Goal: Obtain resource: Download file/media

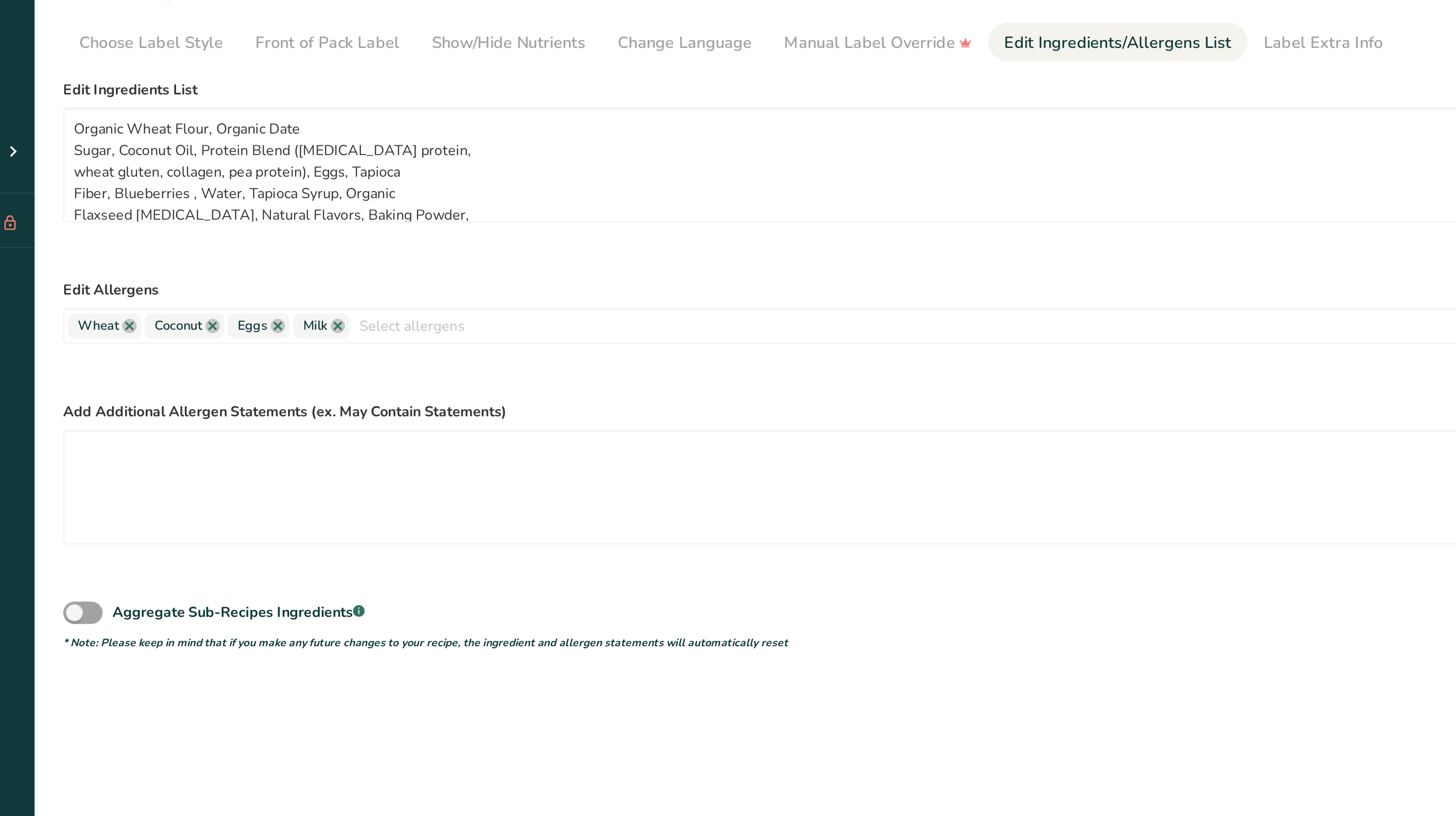
scroll to position [44, 0]
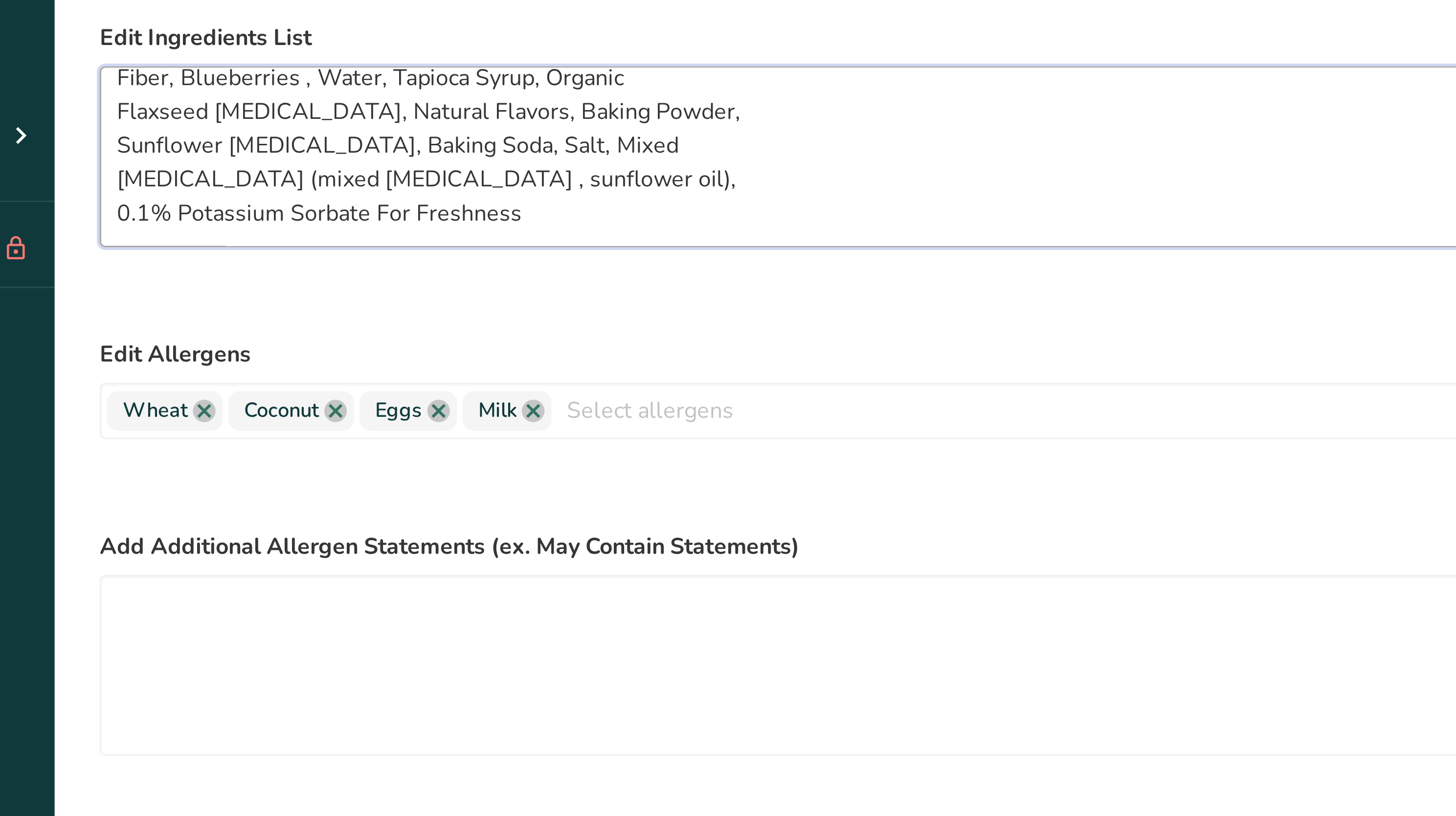
drag, startPoint x: 257, startPoint y: 165, endPoint x: 284, endPoint y: 182, distance: 31.9
click at [284, 182] on textarea "Organic Wheat Flour, Organic Date Sugar, Coconut Oil, Protein Blend ([MEDICAL_D…" at bounding box center [691, 171] width 1155 height 63
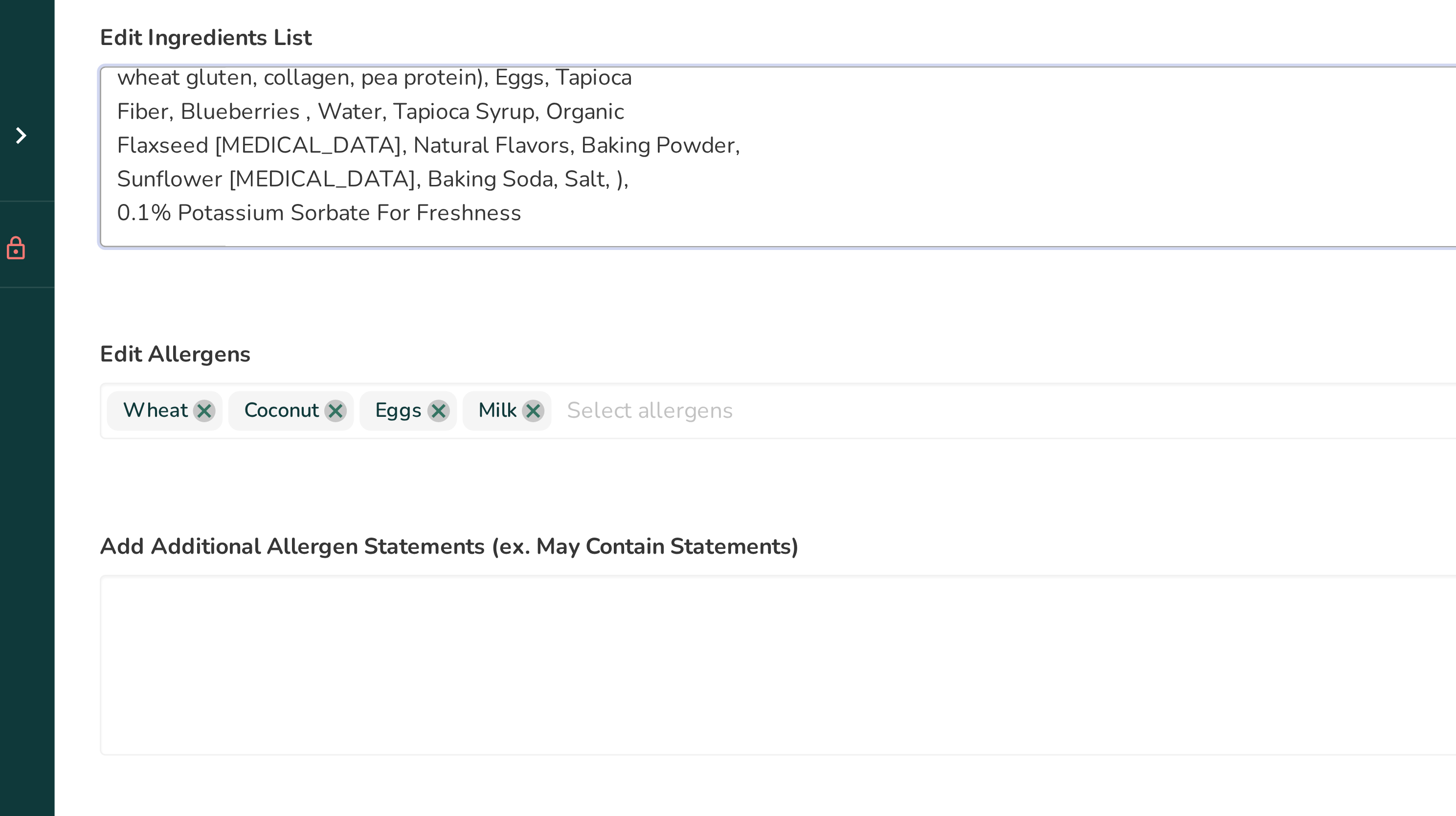
scroll to position [32, 0]
type textarea "Organic Wheat Flour, Organic Date Sugar, Coconut Oil, Protein Blend ([MEDICAL_D…"
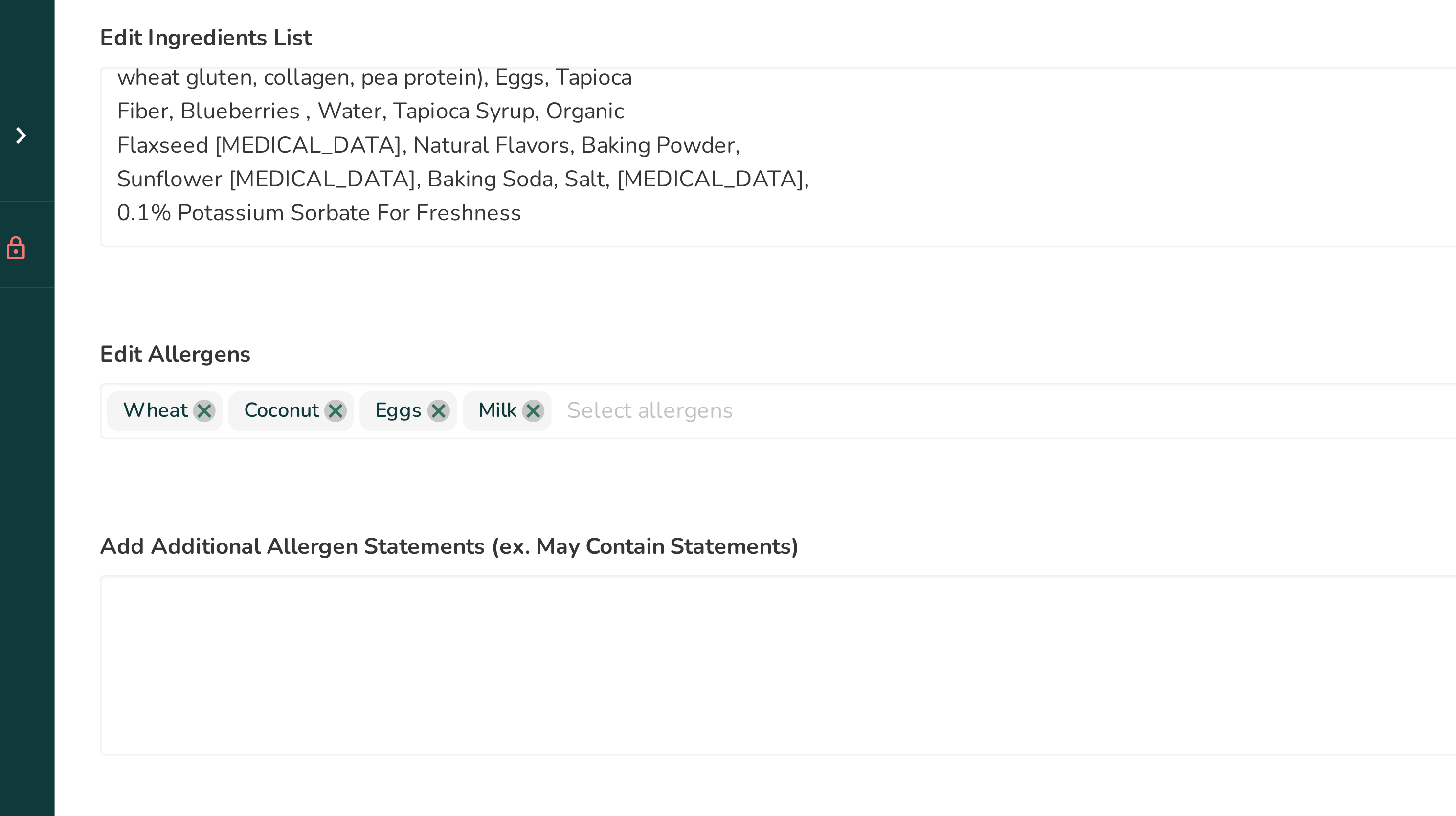
click at [287, 209] on div "Reset" at bounding box center [691, 217] width 1155 height 20
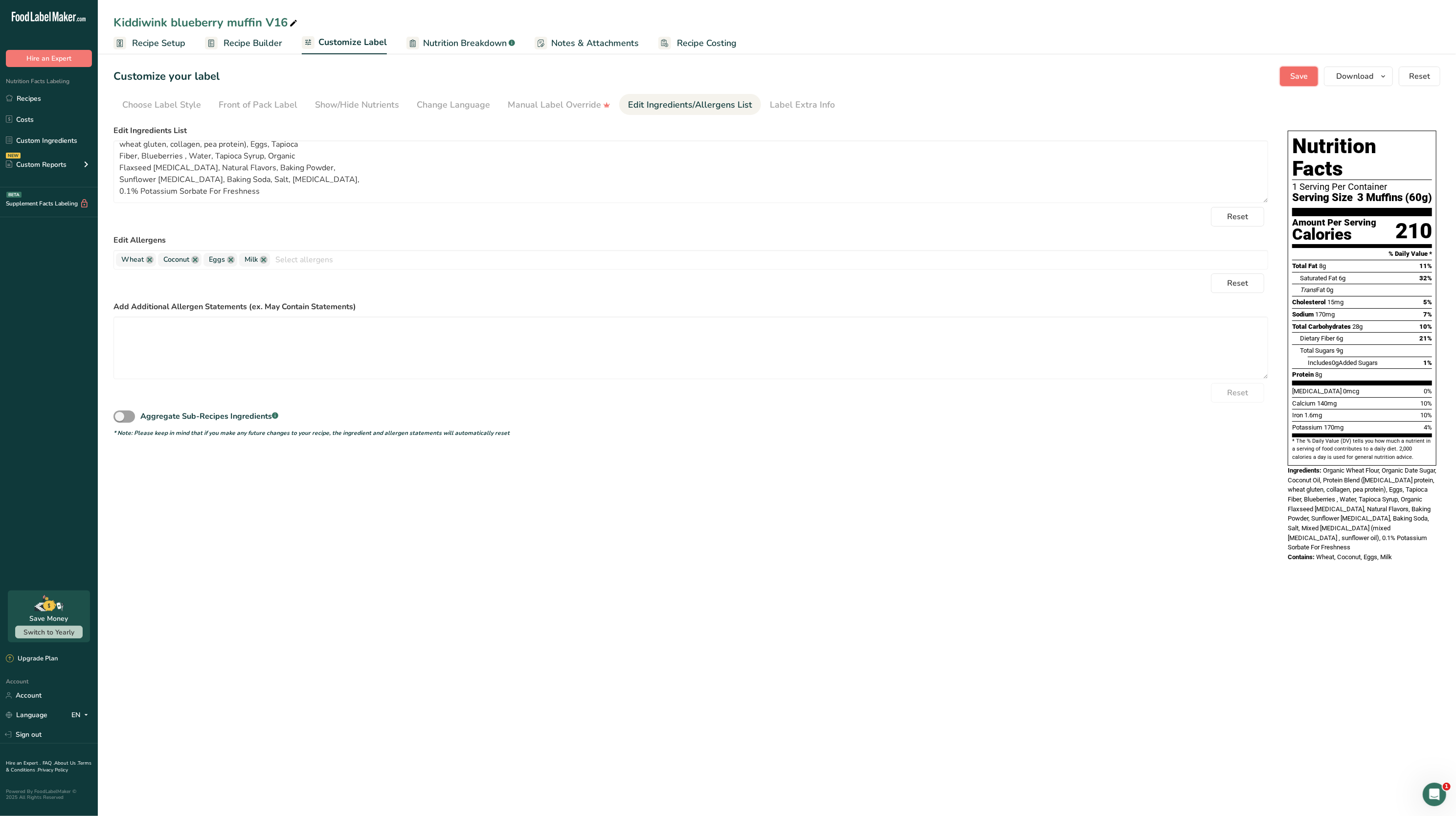
click at [1282, 84] on button "Save" at bounding box center [1298, 76] width 38 height 20
click at [1352, 79] on span "Download" at bounding box center [1355, 76] width 37 height 12
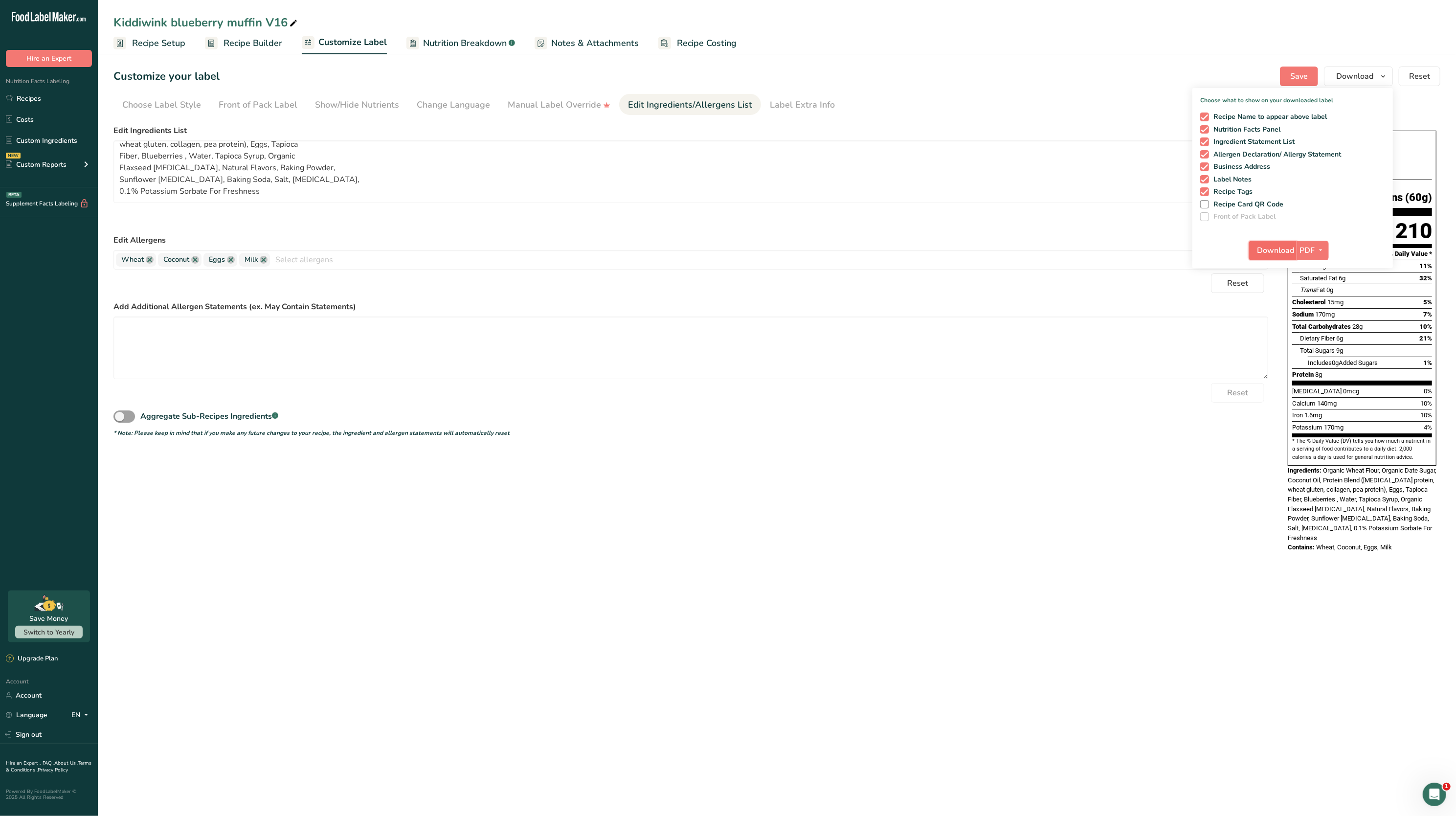
click at [1264, 252] on span "Download" at bounding box center [1276, 251] width 37 height 12
drag, startPoint x: 32, startPoint y: 93, endPoint x: 230, endPoint y: 7, distance: 215.9
click at [32, 93] on link "Recipes" at bounding box center [49, 98] width 98 height 19
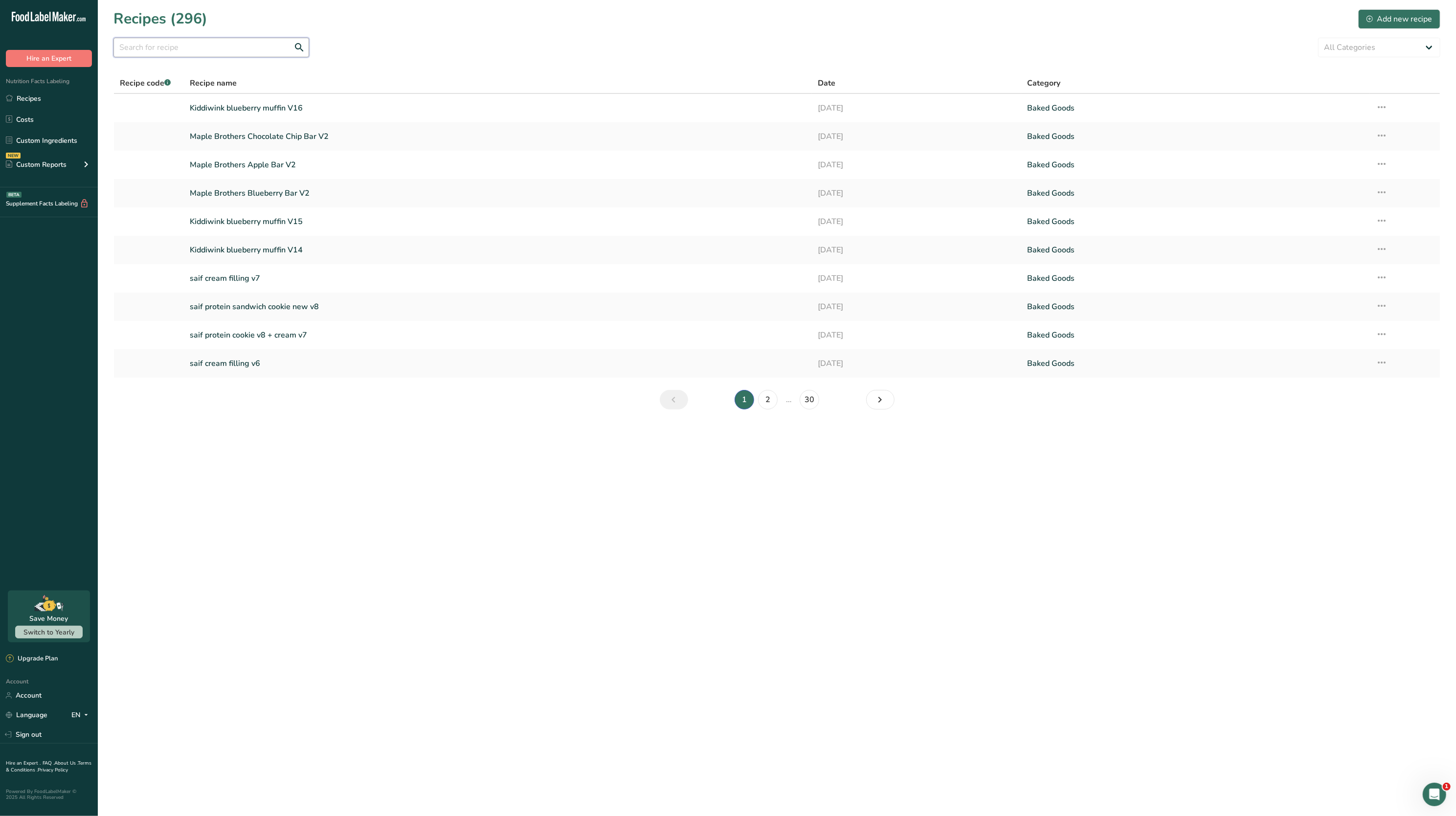
click at [233, 39] on input "text" at bounding box center [211, 48] width 196 height 20
type input "k"
type input "lemon green"
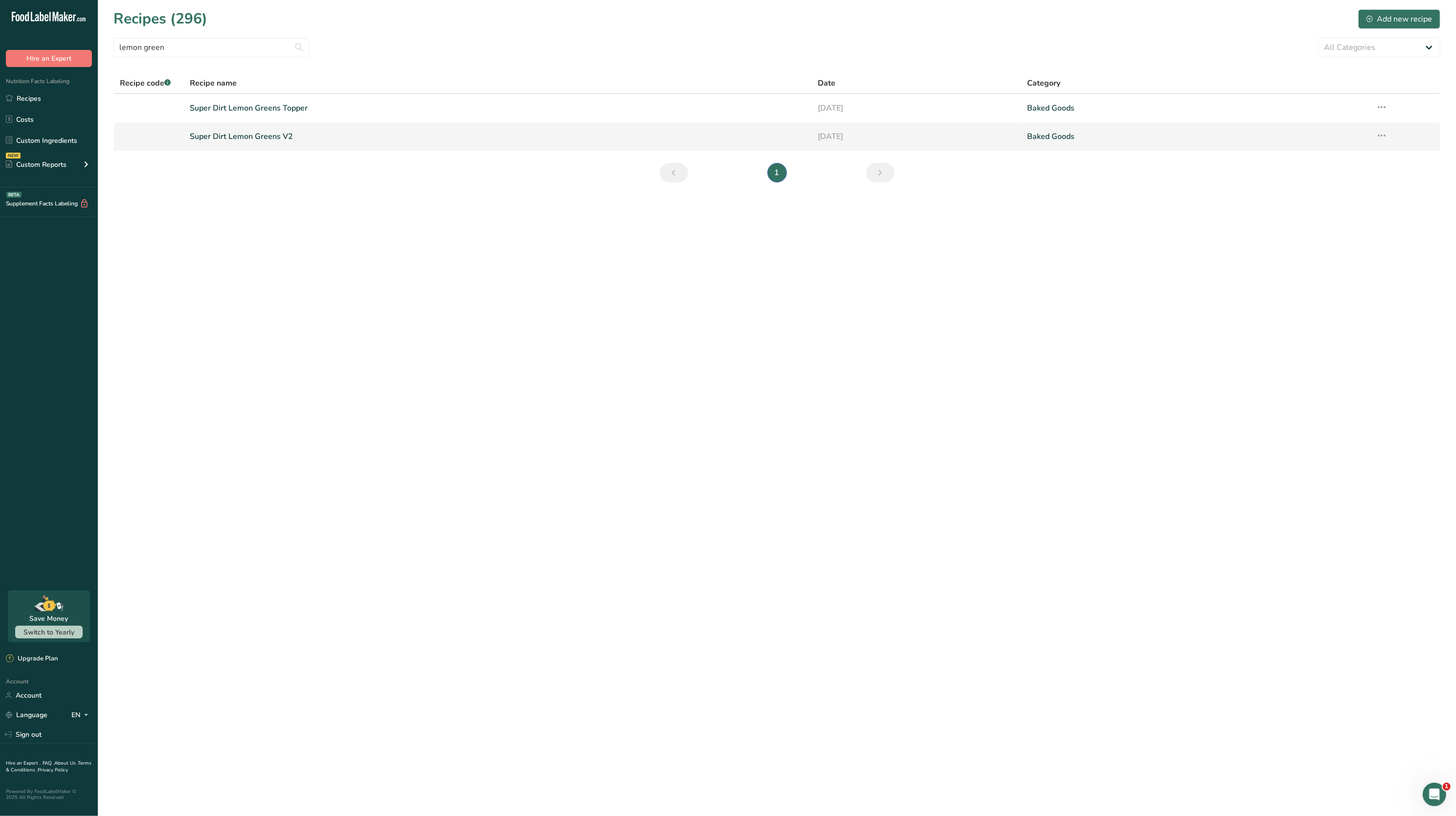
click at [282, 138] on link "Super Dirt Lemon Greens V2" at bounding box center [498, 136] width 616 height 20
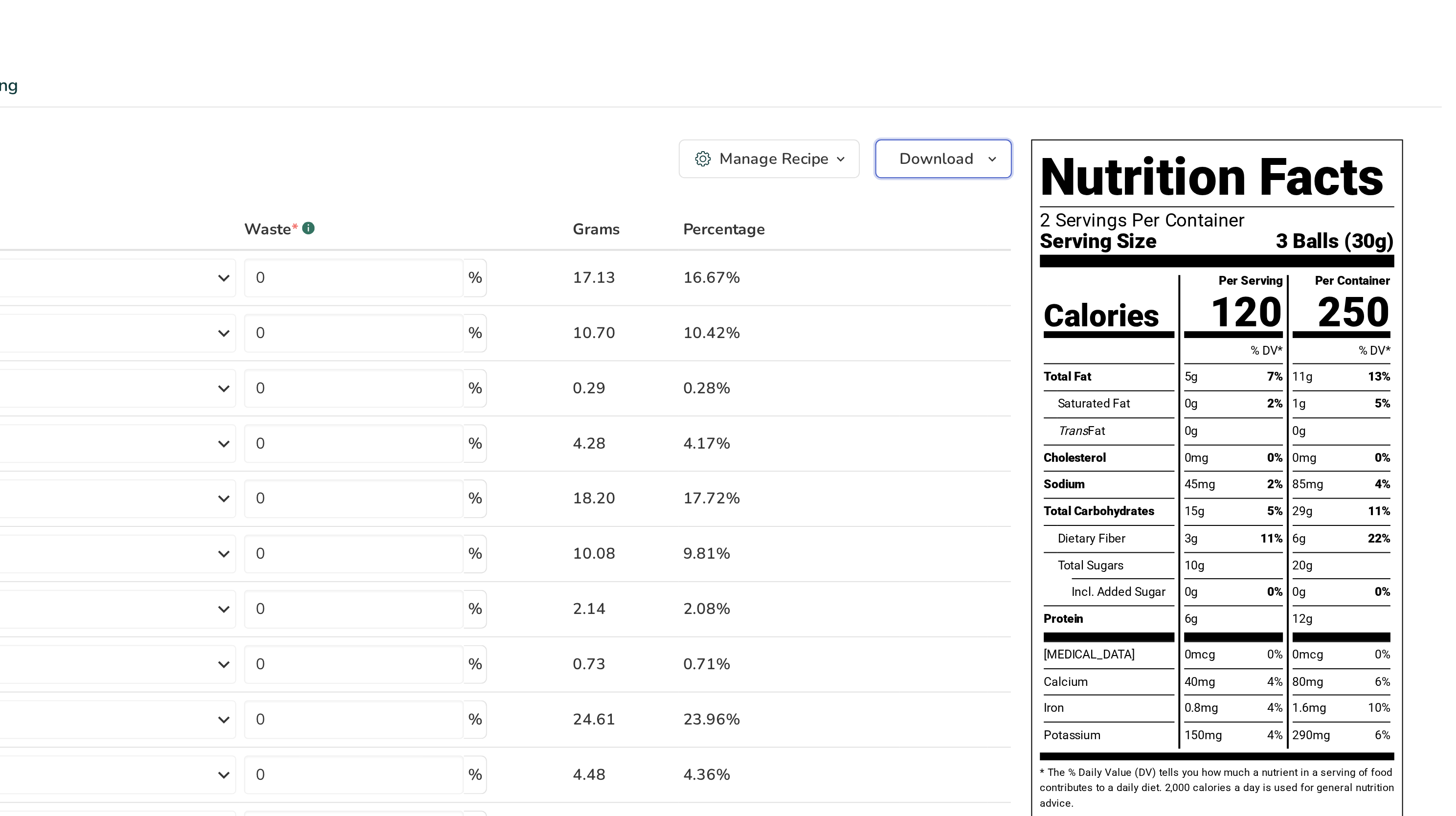
click at [1219, 83] on button "Download" at bounding box center [1204, 80] width 69 height 20
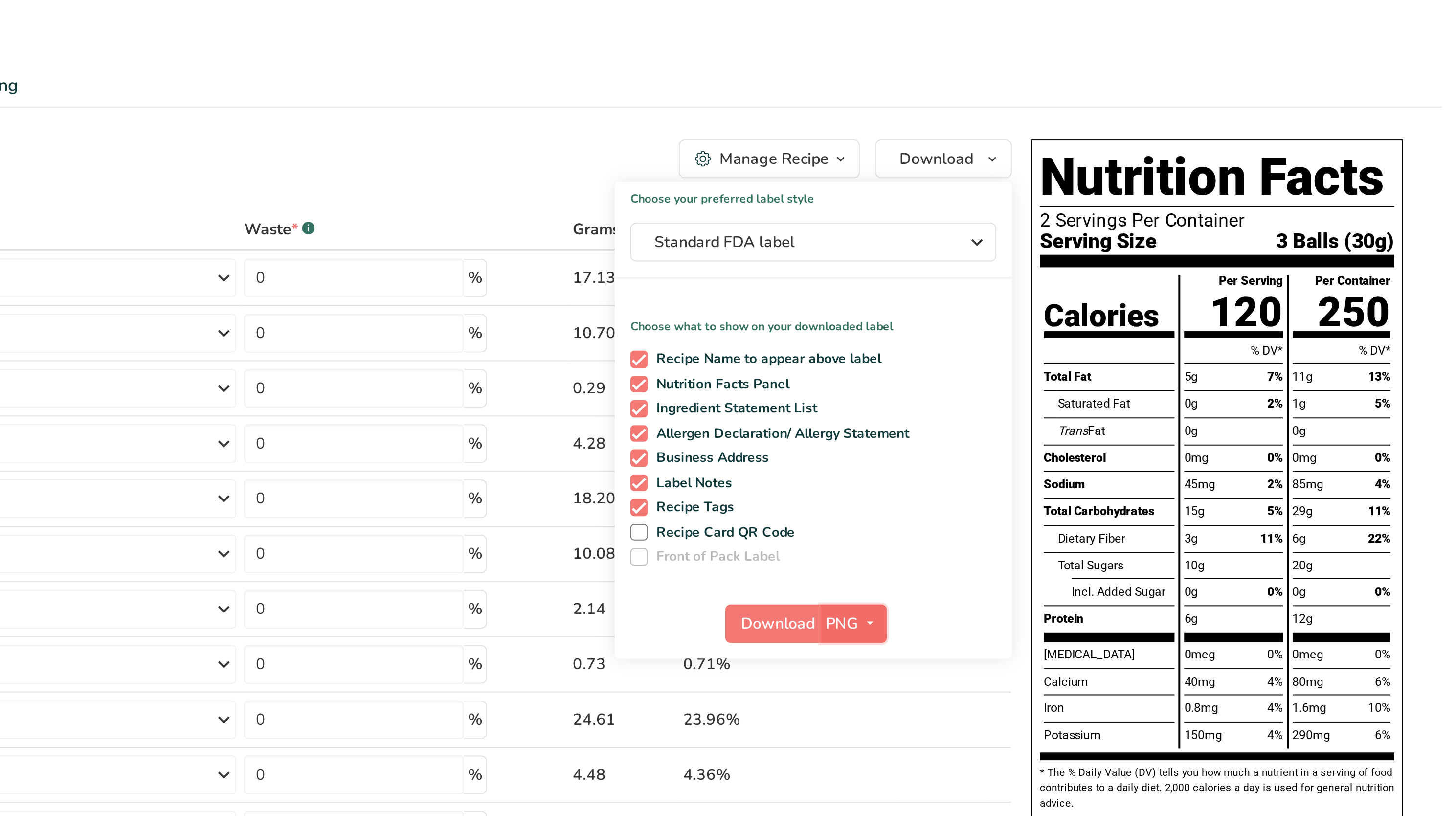
click at [1158, 321] on button "PNG" at bounding box center [1159, 315] width 34 height 20
click at [1160, 385] on link "PDF" at bounding box center [1160, 383] width 31 height 16
click at [1129, 319] on span "Download" at bounding box center [1121, 315] width 37 height 12
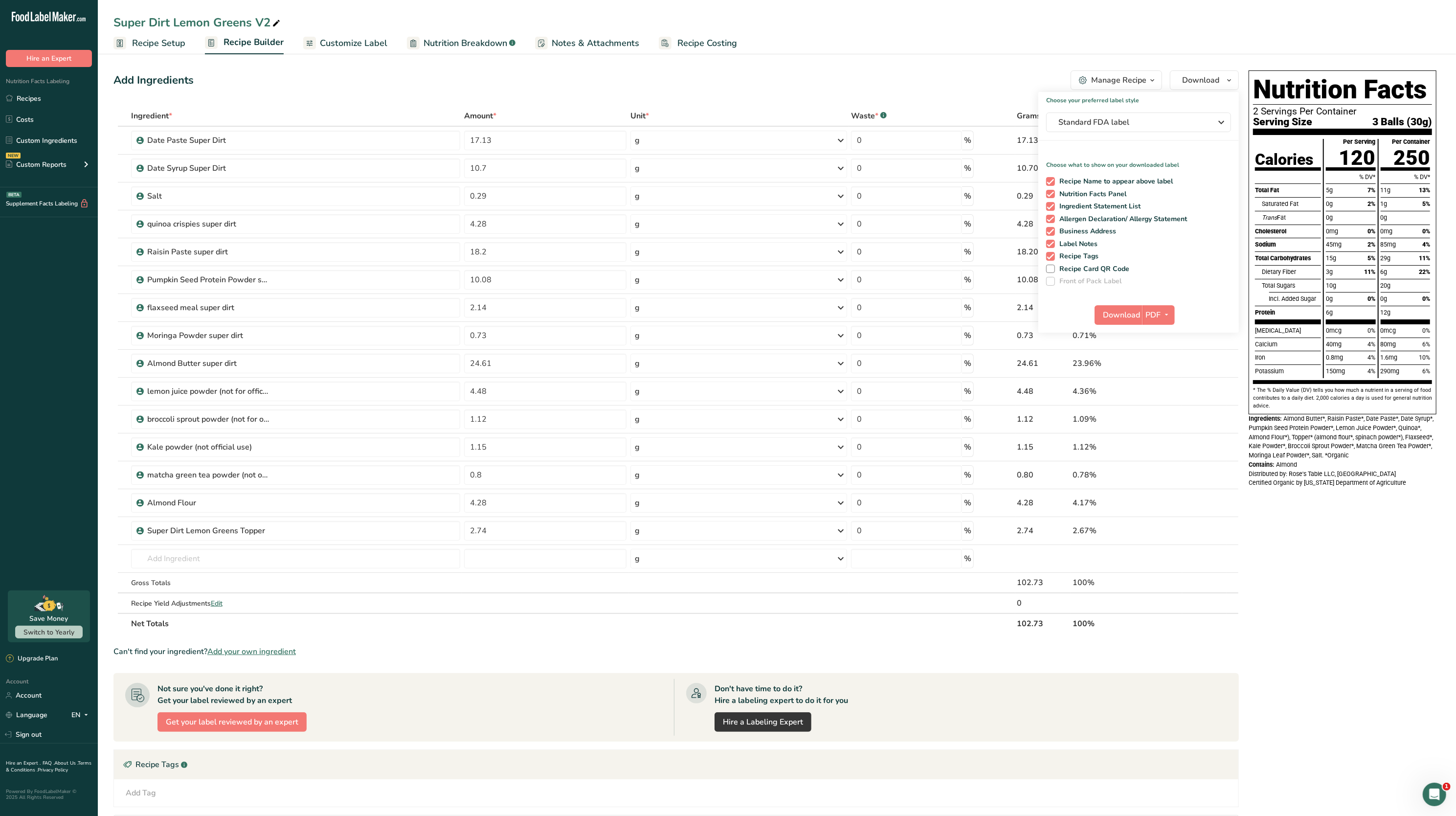
drag, startPoint x: 1312, startPoint y: 113, endPoint x: 1299, endPoint y: 115, distance: 13.2
click at [1313, 113] on p "2 Servings Per Container" at bounding box center [1342, 111] width 179 height 10
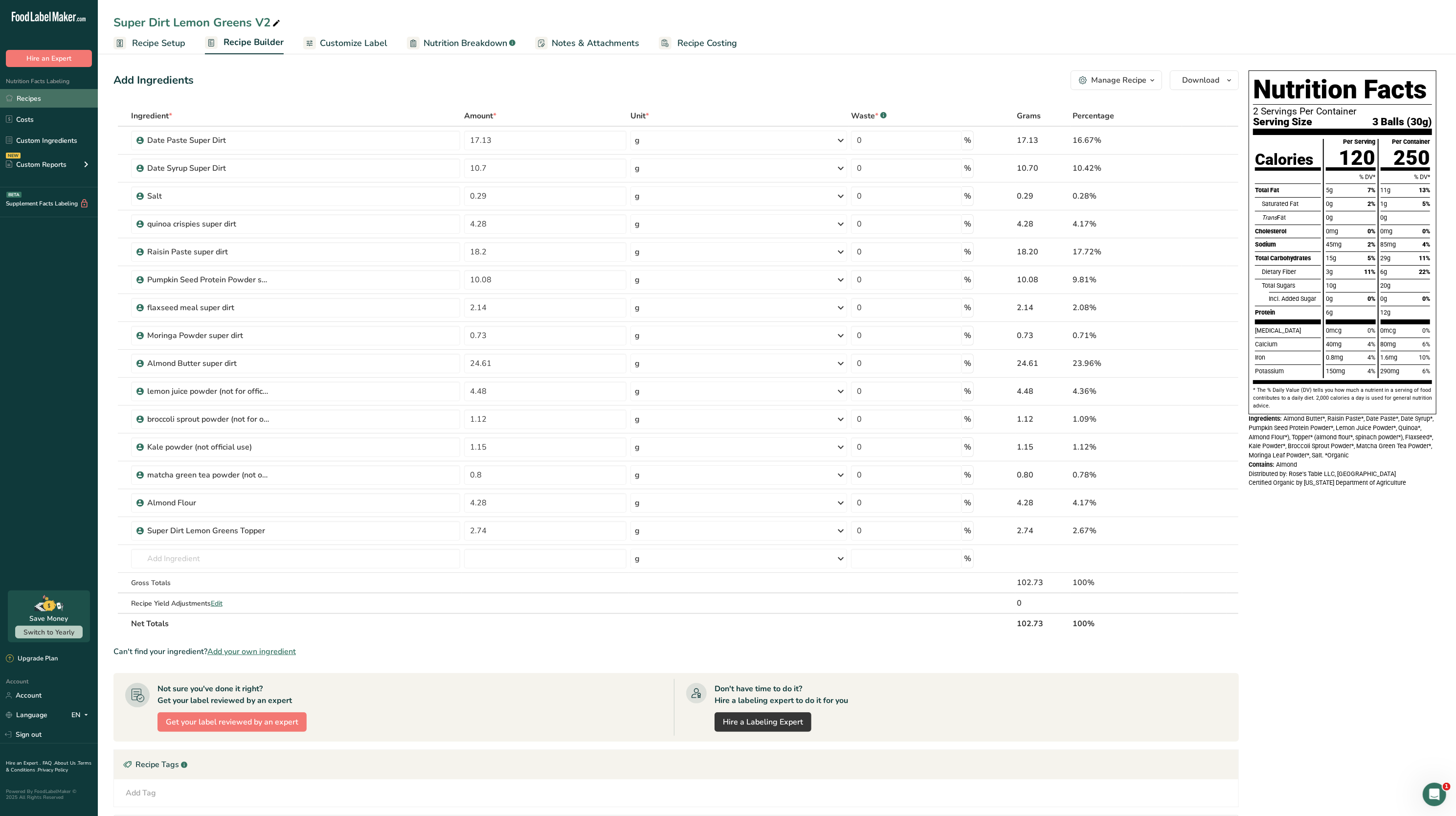
click at [27, 99] on link "Recipes" at bounding box center [49, 98] width 98 height 19
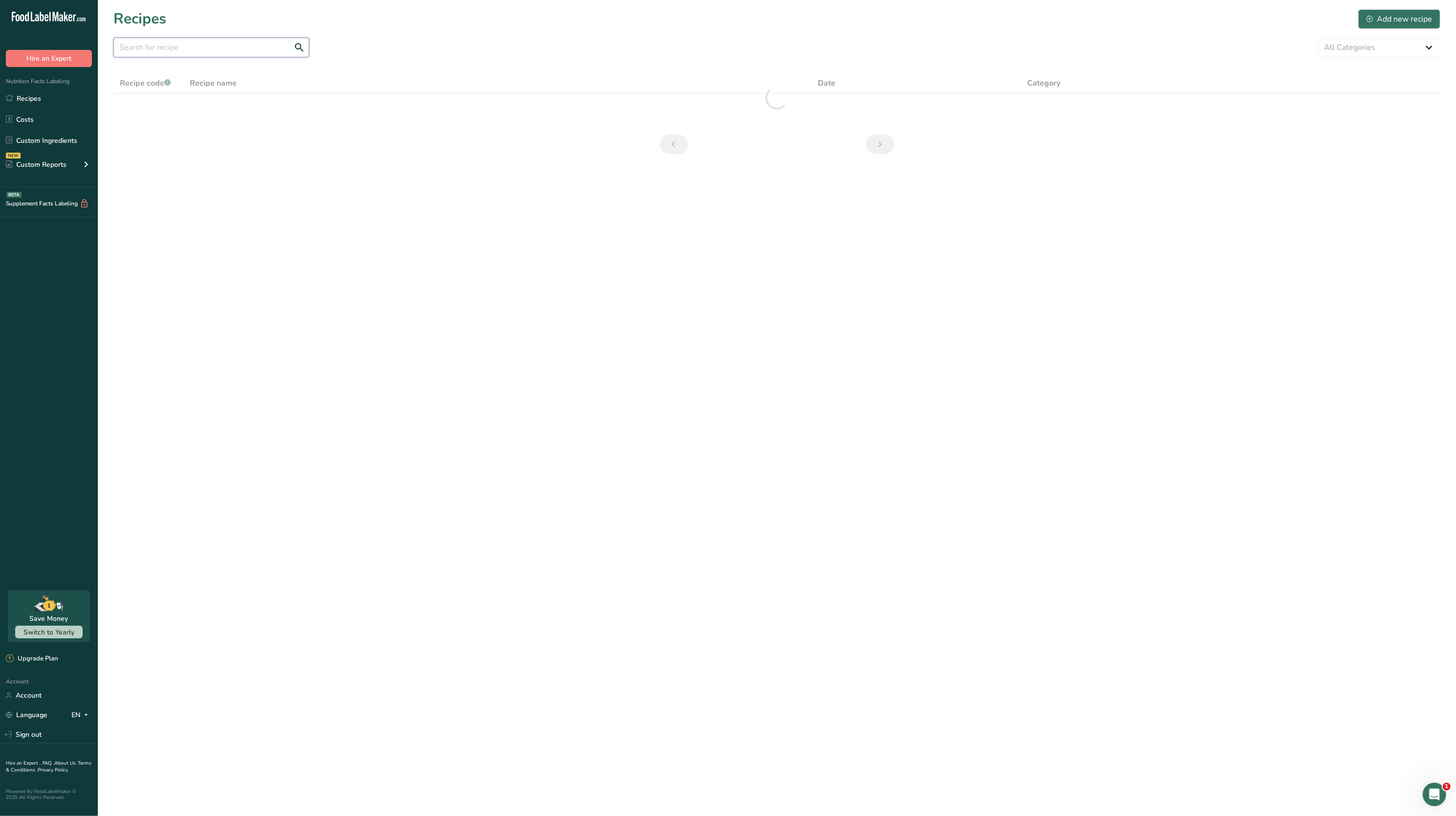
click at [259, 44] on input "text" at bounding box center [211, 48] width 196 height 20
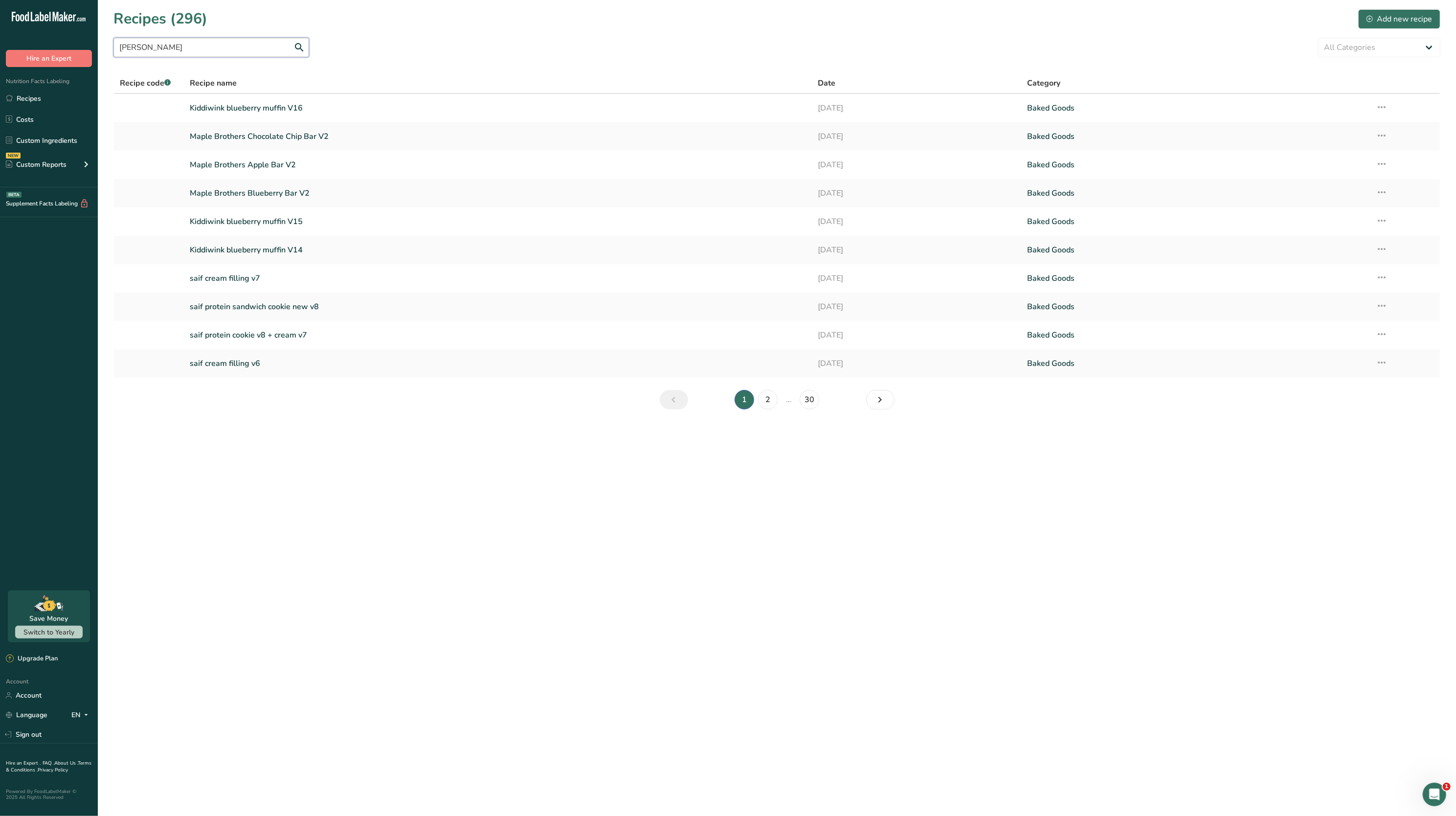
type input "[PERSON_NAME]"
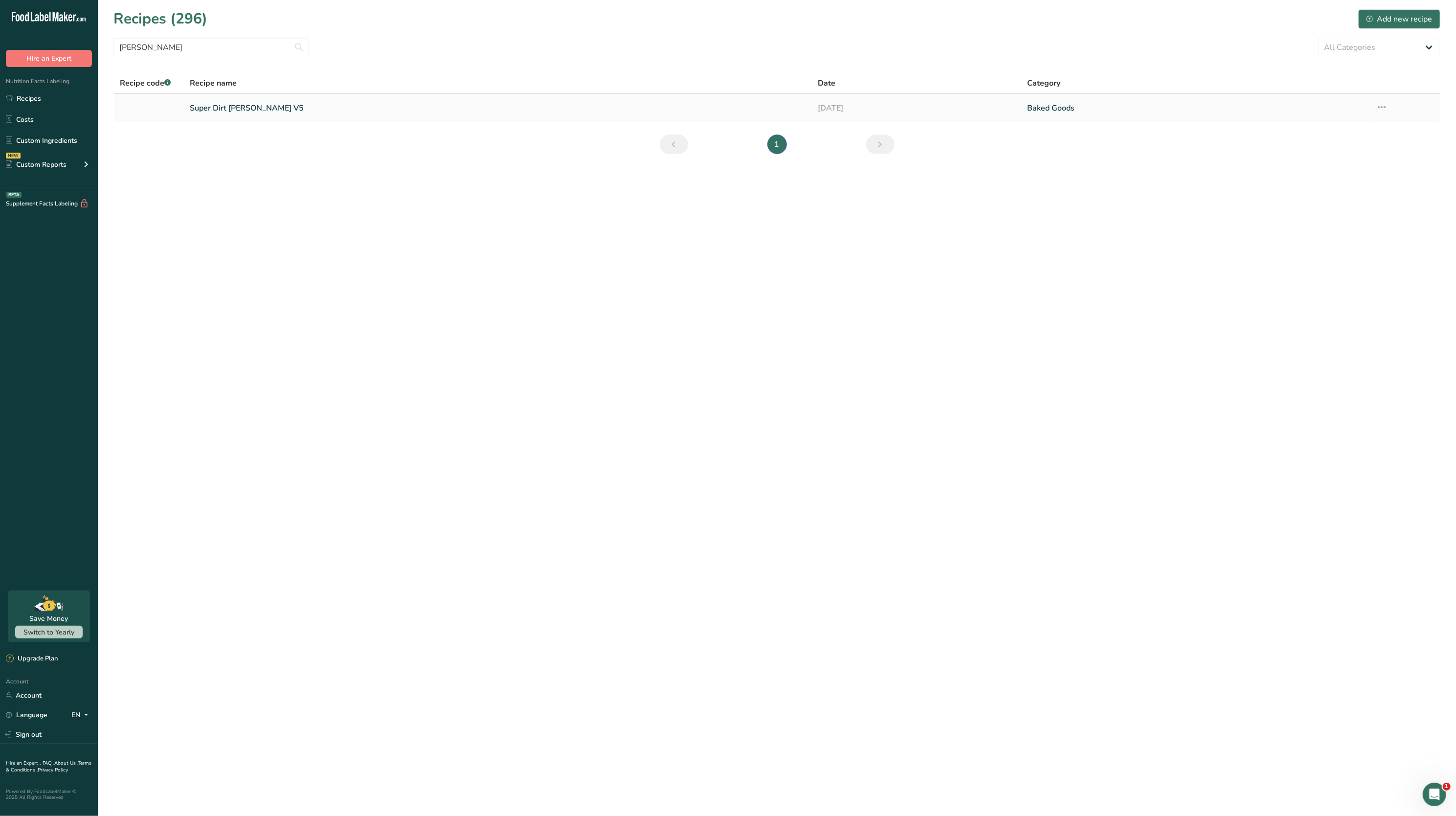
click at [257, 111] on link "Super Dirt [PERSON_NAME] V5" at bounding box center [498, 108] width 616 height 20
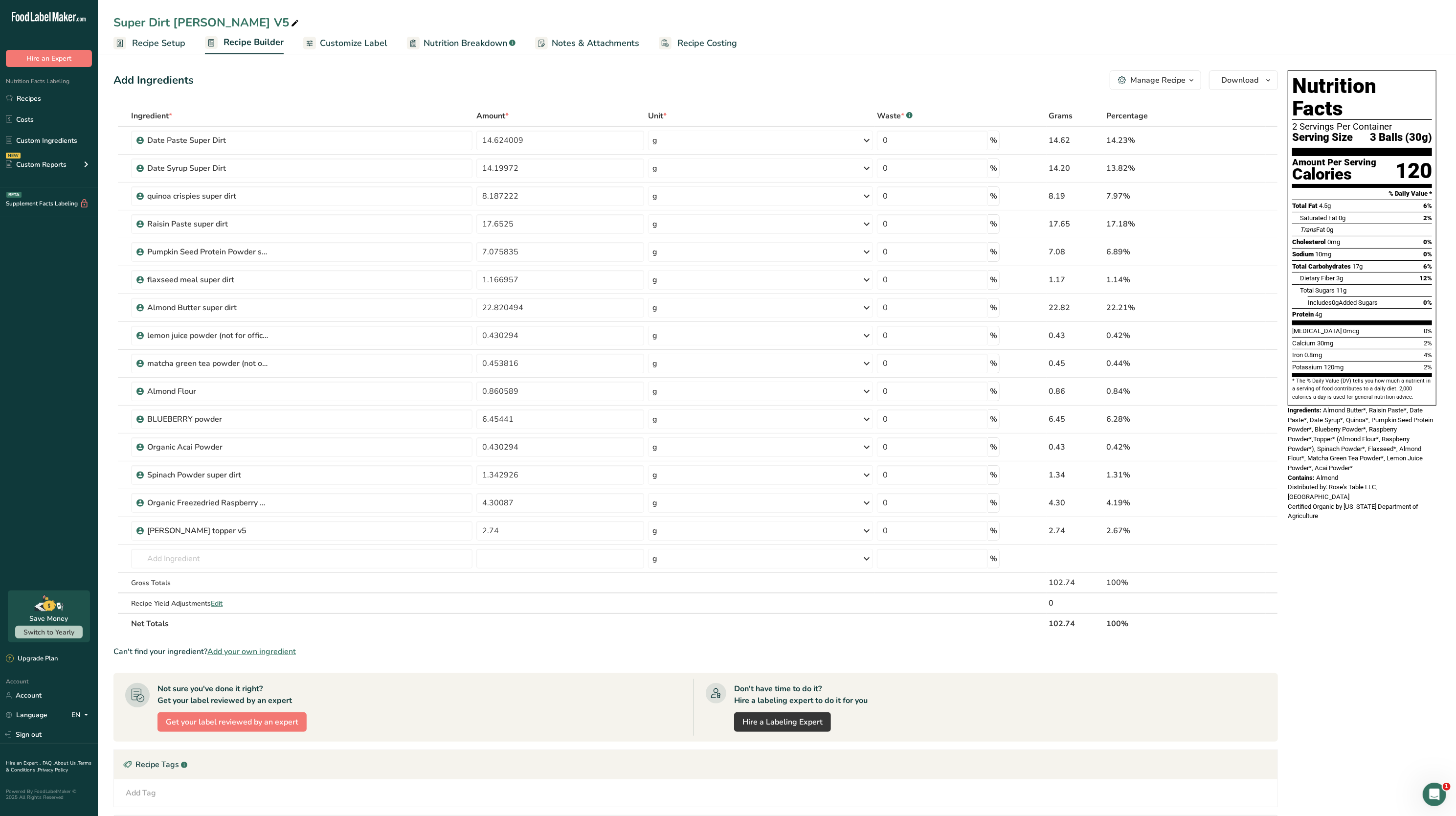
click at [1177, 85] on div "Manage Recipe" at bounding box center [1158, 80] width 55 height 12
click at [1253, 74] on button "Download" at bounding box center [1243, 80] width 69 height 20
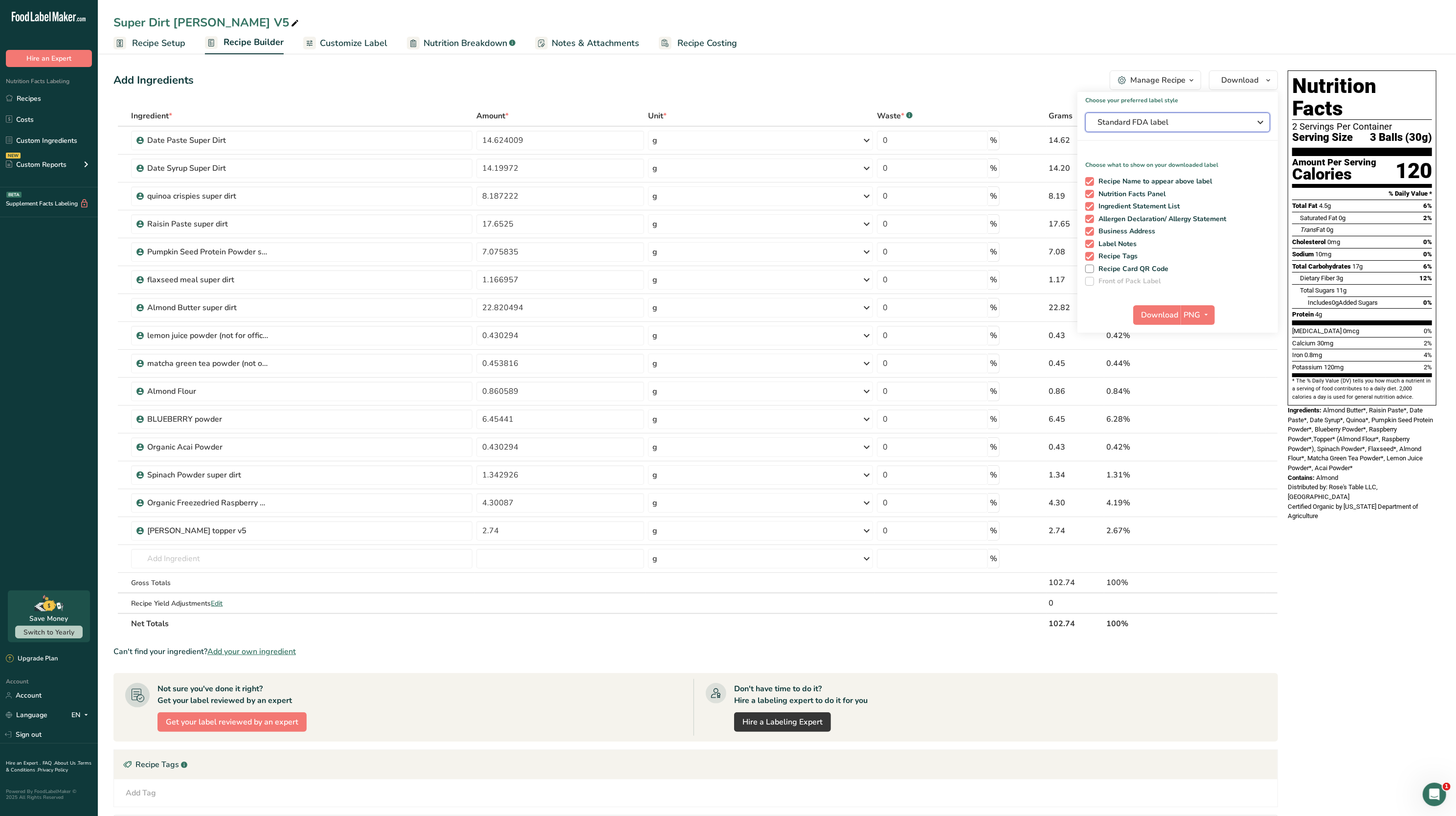
click at [1159, 123] on span "Standard FDA label" at bounding box center [1171, 122] width 147 height 12
click at [1155, 158] on h2 "Dual Column FDA label (Per Serving/Per Container)" at bounding box center [1177, 153] width 177 height 10
click at [1324, 308] on div "Protein 4g" at bounding box center [1362, 314] width 140 height 12
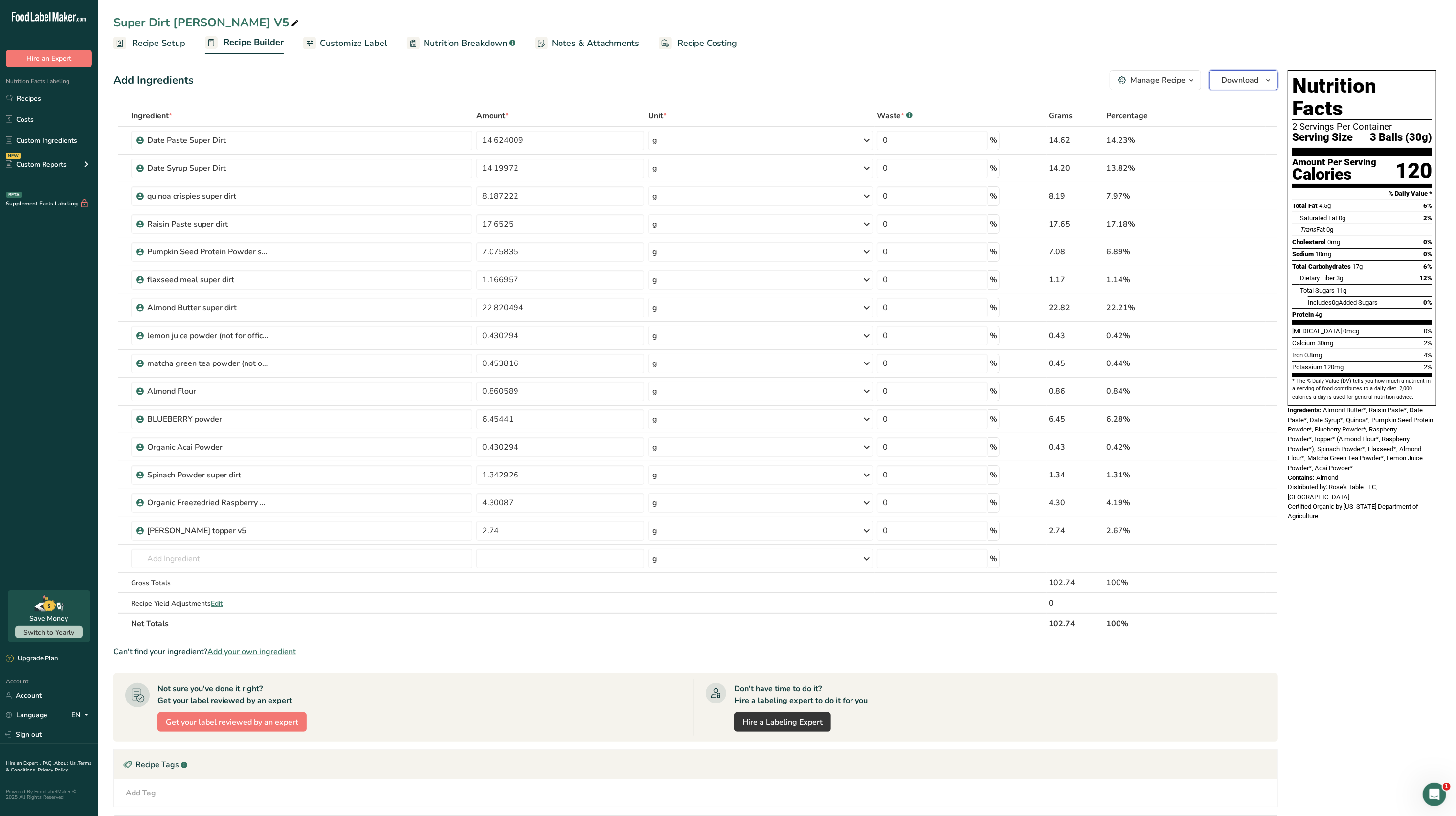
click at [1233, 78] on span "Download" at bounding box center [1240, 80] width 37 height 12
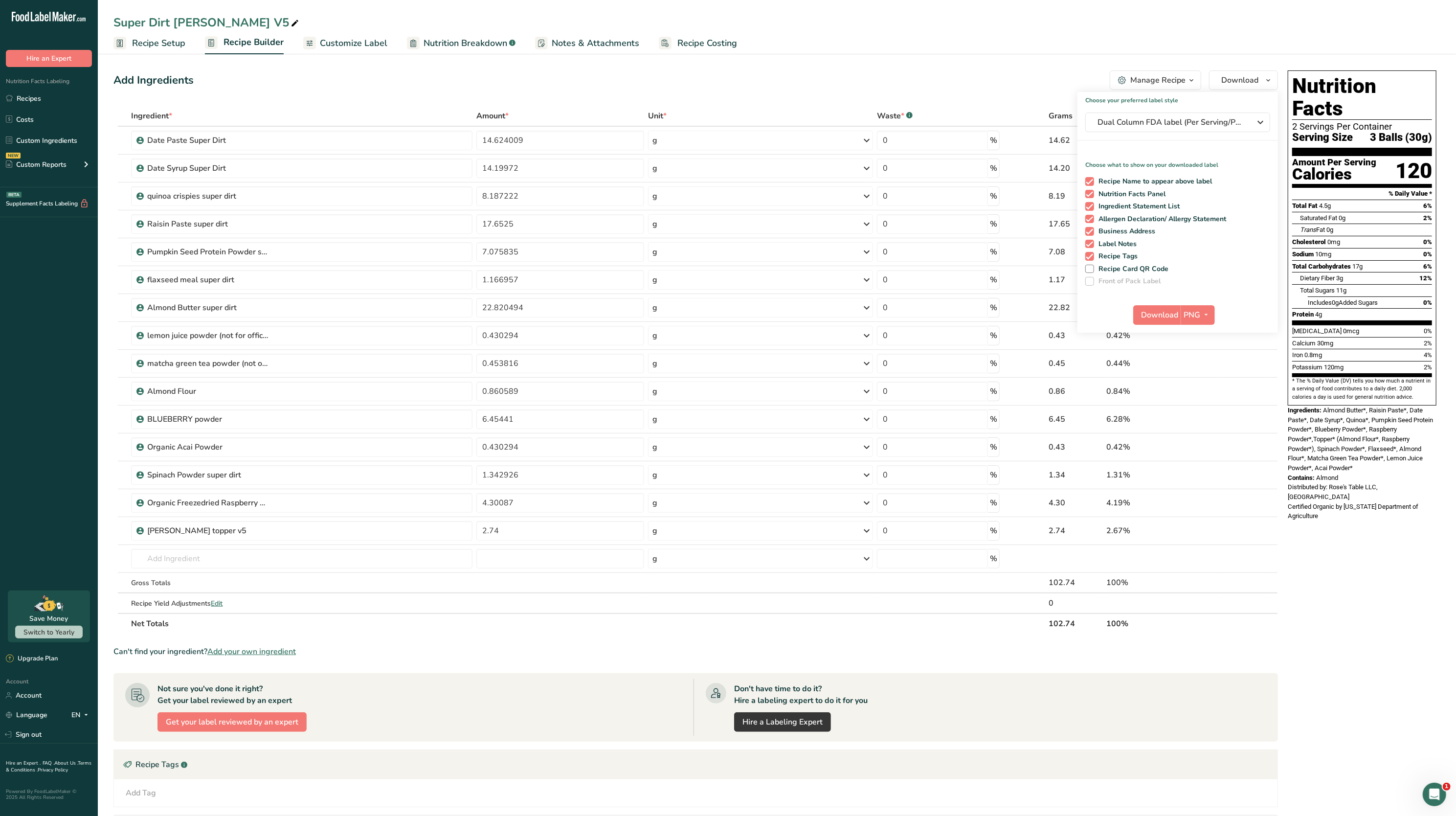
click at [1342, 124] on section "Nutrition Facts 2 Servings Per Container Serving Size 3 Balls (30g)" at bounding box center [1362, 115] width 140 height 81
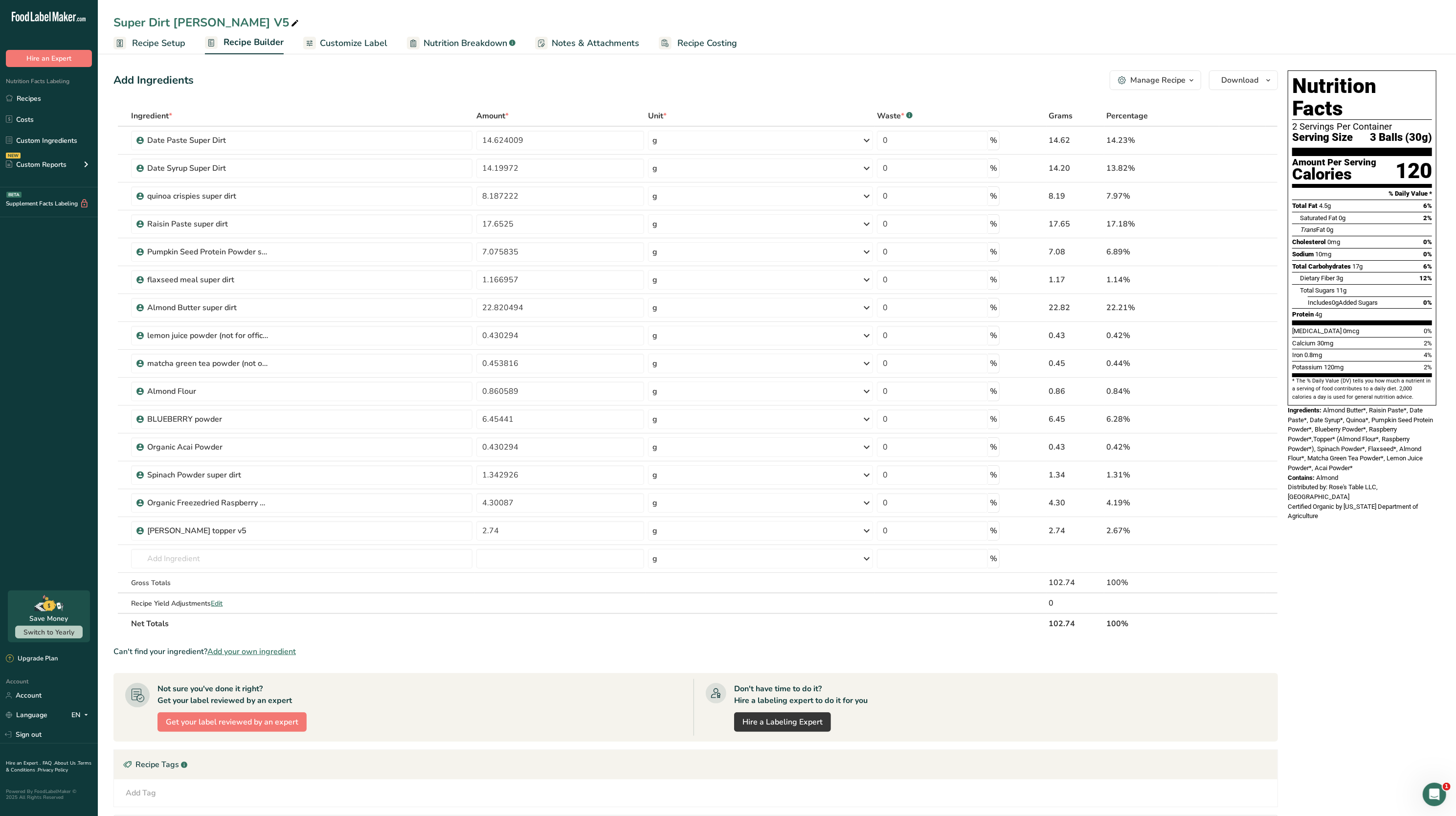
click at [1168, 80] on div "Manage Recipe" at bounding box center [1158, 80] width 55 height 12
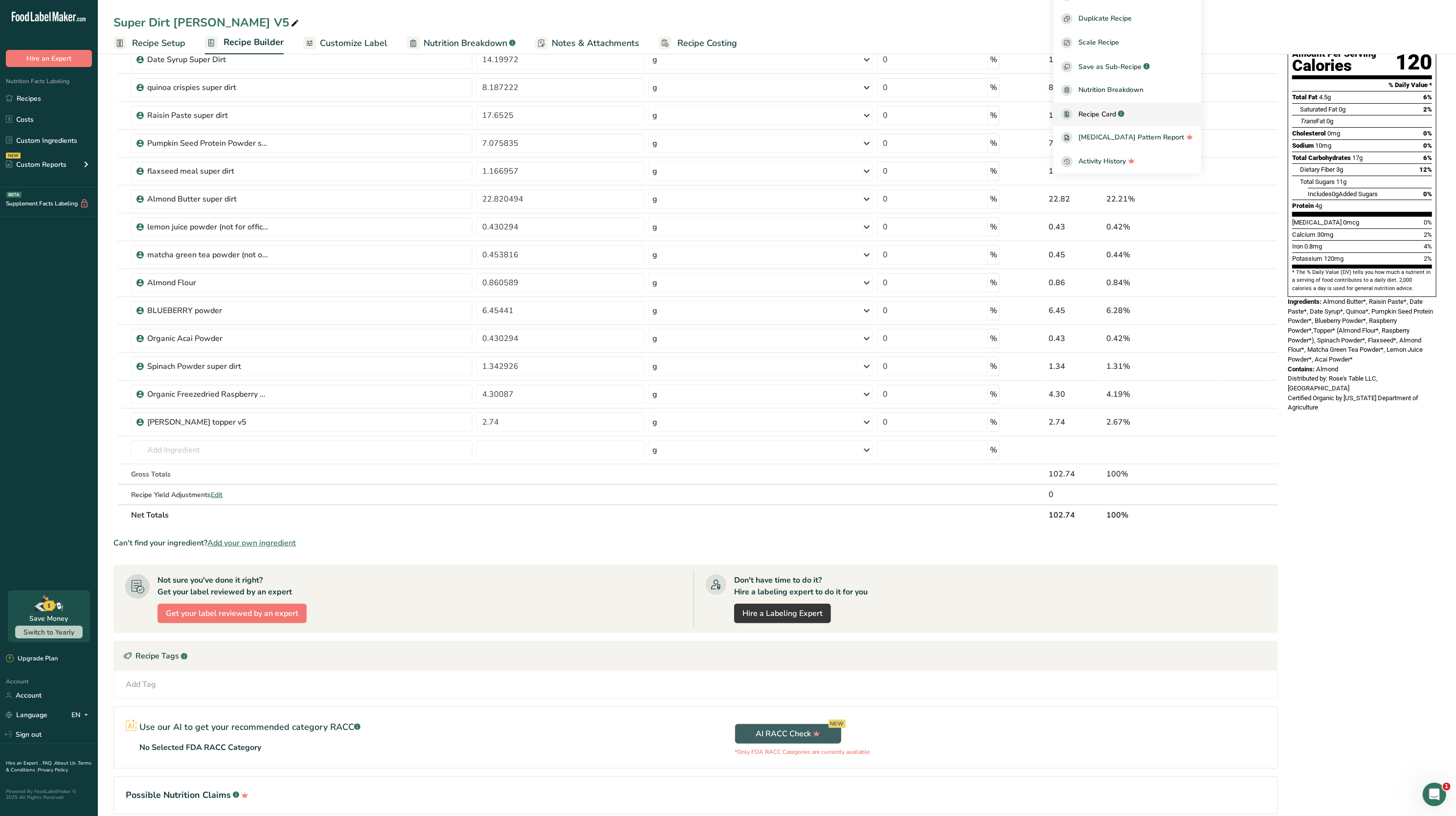
scroll to position [0, 0]
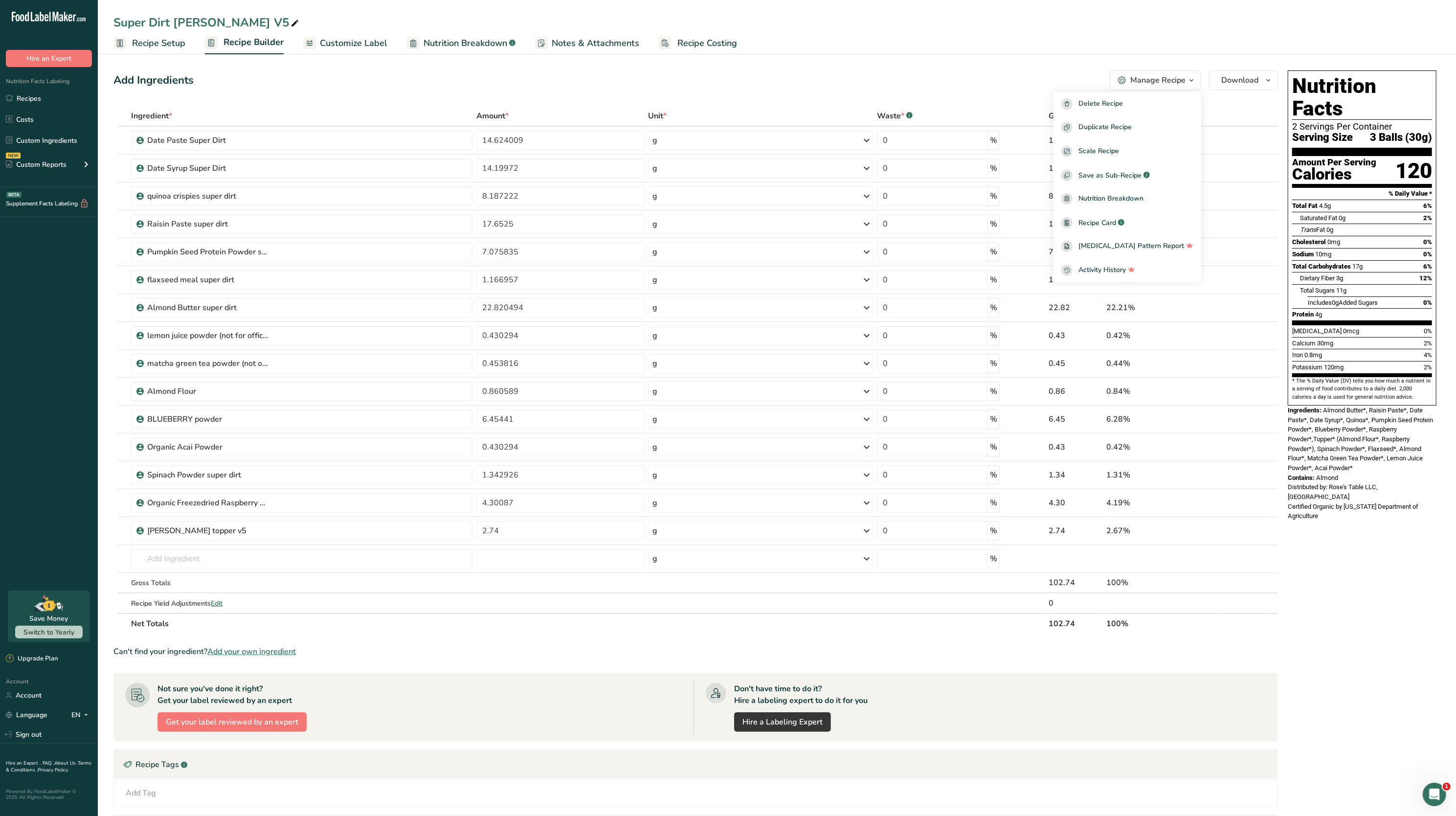
click at [1290, 207] on div "Nutrition Facts 2 Servings Per Container Serving Size 3 Balls (30g) Amount Per …" at bounding box center [1362, 238] width 149 height 335
click at [1260, 74] on button "Download" at bounding box center [1243, 80] width 69 height 20
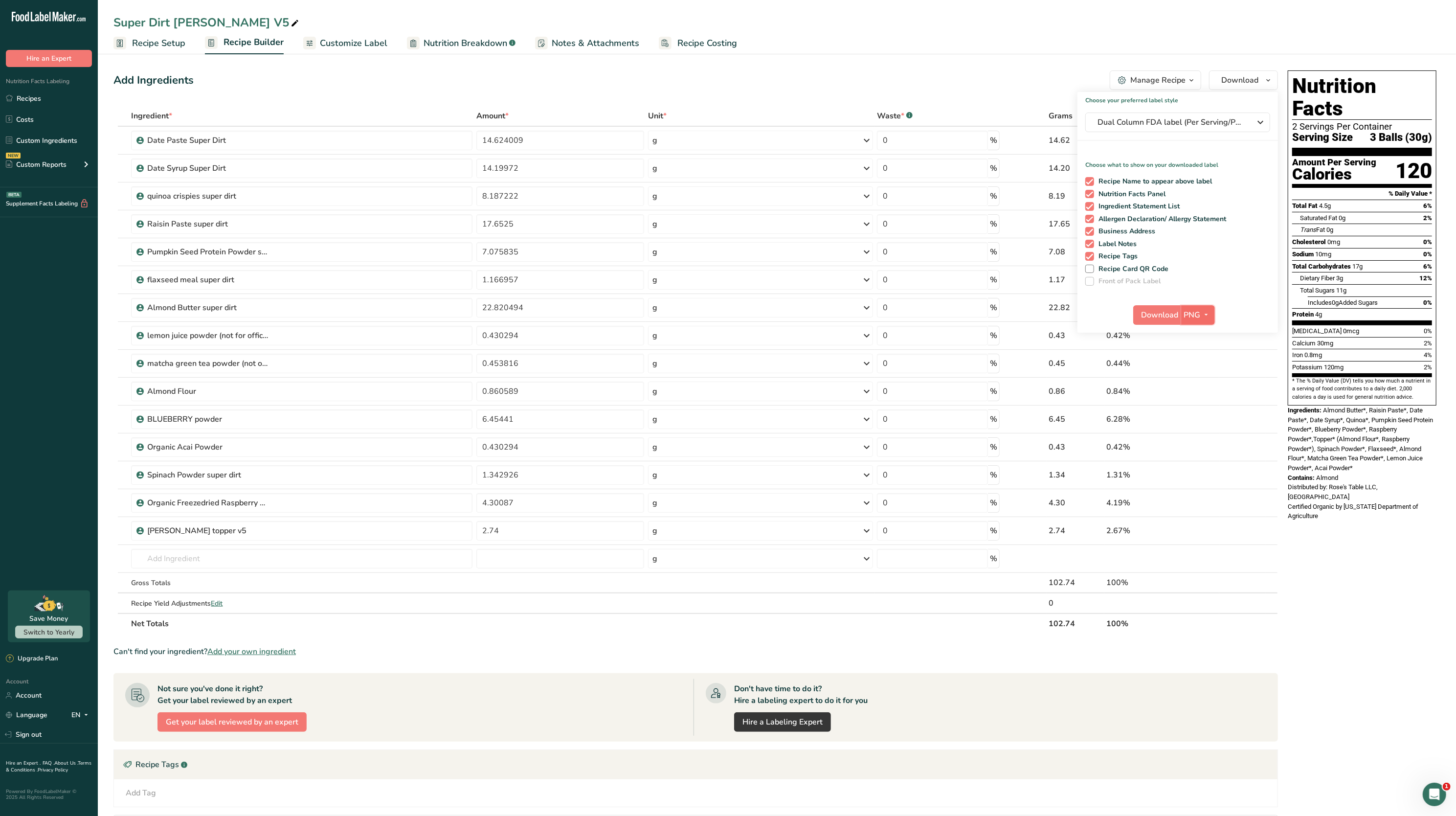
click at [1209, 309] on icon "button" at bounding box center [1207, 315] width 8 height 12
click at [1203, 377] on link "PDF" at bounding box center [1199, 383] width 31 height 16
click at [1160, 315] on span "Download" at bounding box center [1160, 315] width 37 height 12
